Goal: Task Accomplishment & Management: Complete application form

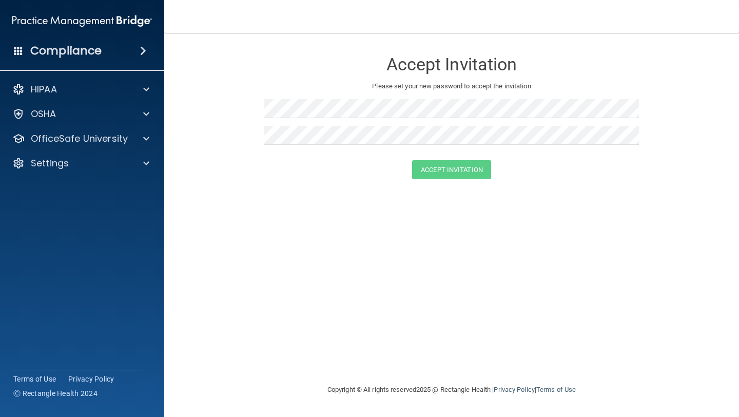
click at [249, 122] on form "Accept Invitation Please set your new password to accept the invitation Accept …" at bounding box center [452, 117] width 534 height 148
click at [92, 50] on h4 "Compliance" at bounding box center [65, 51] width 71 height 14
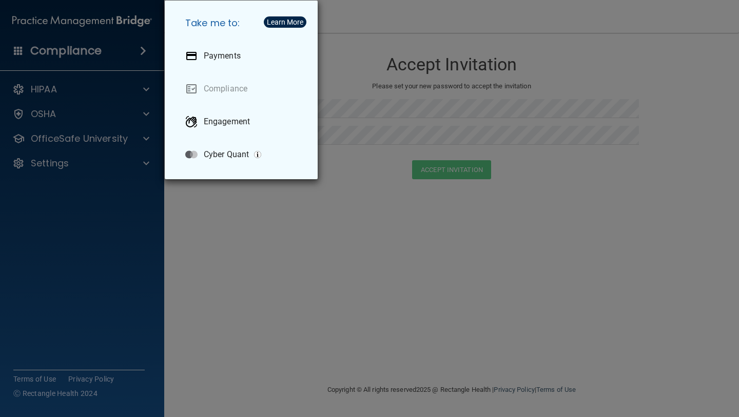
click at [266, 293] on div "Take me to: Payments Compliance Engagement Cyber Quant" at bounding box center [369, 208] width 739 height 417
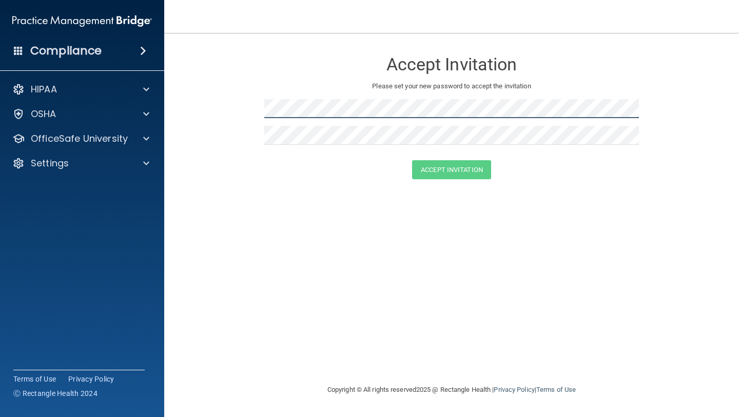
click at [231, 111] on form "Accept Invitation Please set your new password to accept the invitation Accept …" at bounding box center [452, 117] width 534 height 148
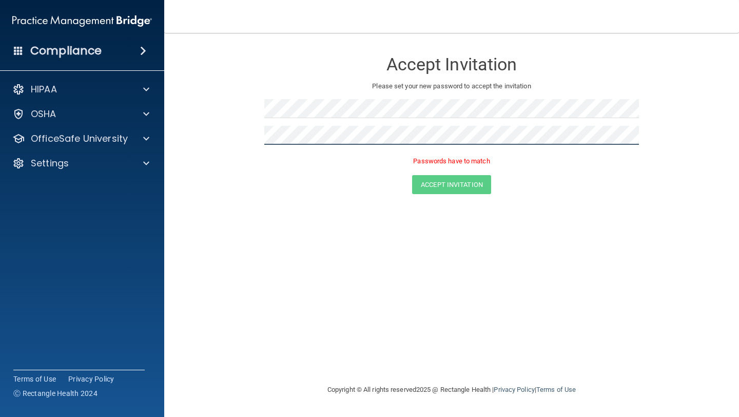
click at [217, 135] on form "Accept Invitation Please set your new password to accept the invitation Passwor…" at bounding box center [452, 124] width 534 height 163
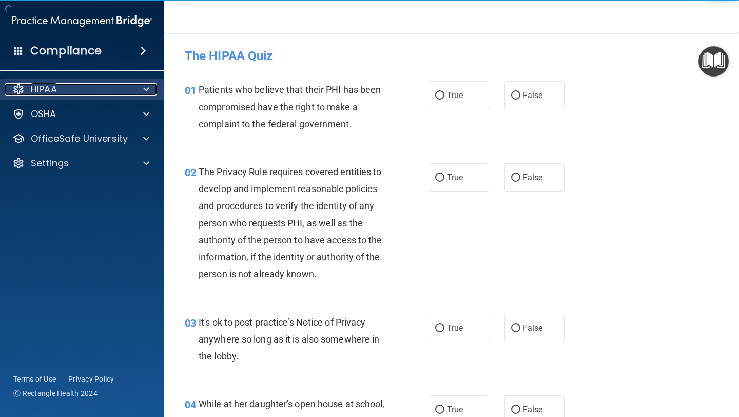
click at [64, 94] on div "HIPAA" at bounding box center [68, 89] width 127 height 12
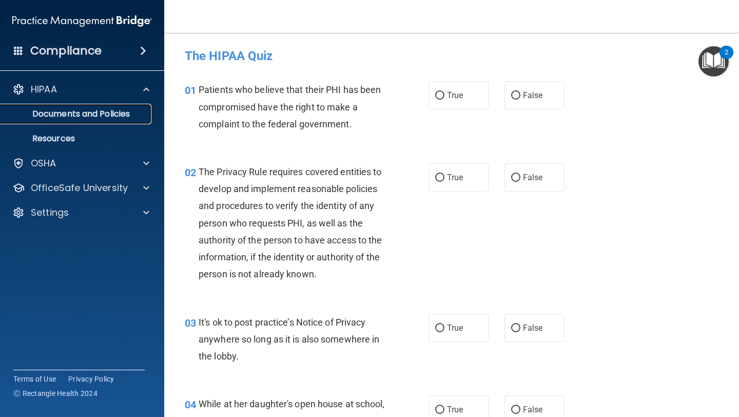
click at [66, 116] on p "Documents and Policies" at bounding box center [77, 114] width 140 height 10
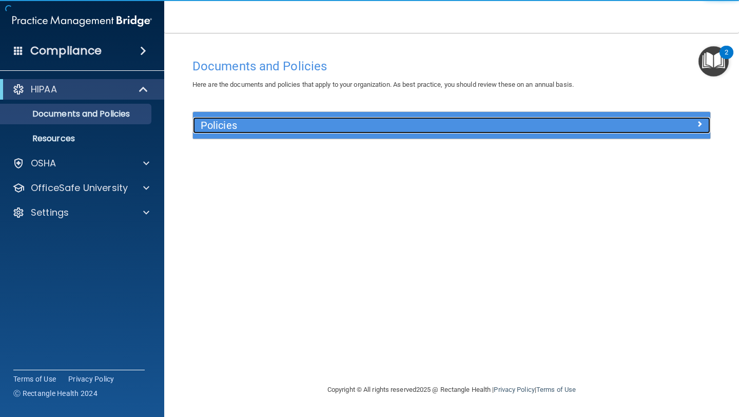
click at [260, 132] on div "Policies" at bounding box center [387, 125] width 388 height 16
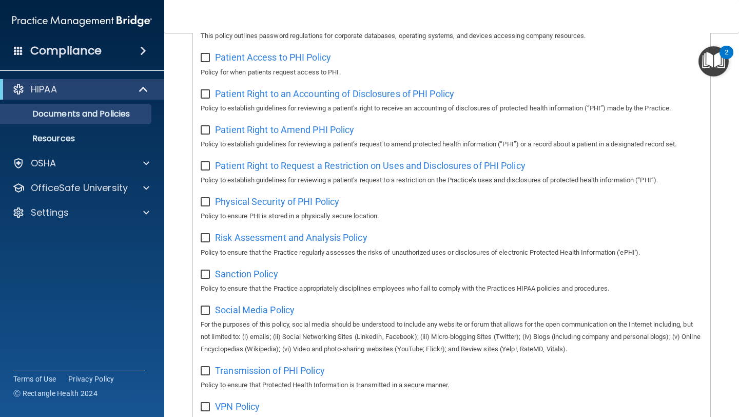
scroll to position [528, 0]
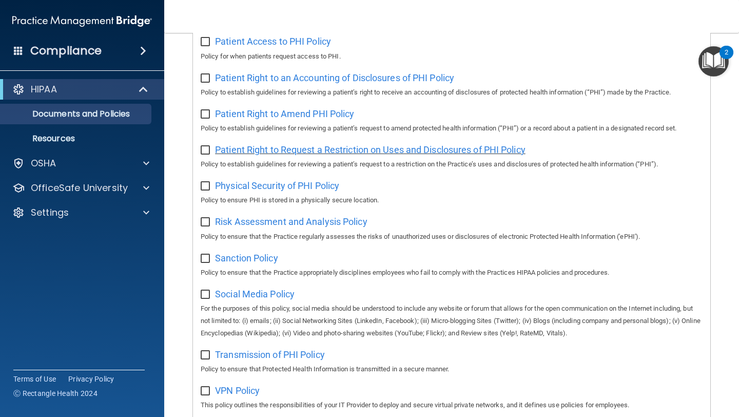
click at [346, 152] on span "Patient Right to Request a Restriction on Uses and Disclosures of PHI Policy" at bounding box center [370, 149] width 310 height 11
